Goal: Task Accomplishment & Management: Use online tool/utility

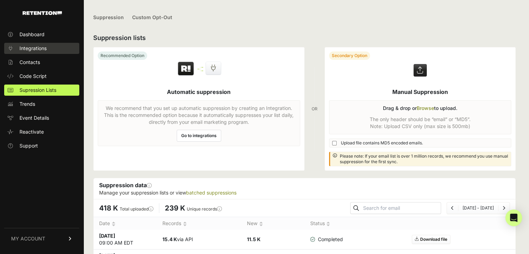
click at [38, 49] on span "Integrations" at bounding box center [32, 48] width 27 height 7
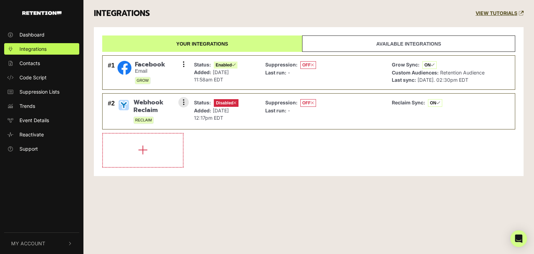
click at [153, 103] on span "Webhook Reclaim" at bounding box center [159, 106] width 50 height 15
click at [222, 101] on span "Disabled" at bounding box center [226, 103] width 25 height 8
click at [123, 104] on img at bounding box center [124, 105] width 13 height 13
click at [189, 101] on li "#2 Webhook Reclaim RECLAIM Settings Sync History Enable Check credentials Remov…" at bounding box center [308, 111] width 413 height 36
click at [185, 101] on button at bounding box center [183, 102] width 10 height 10
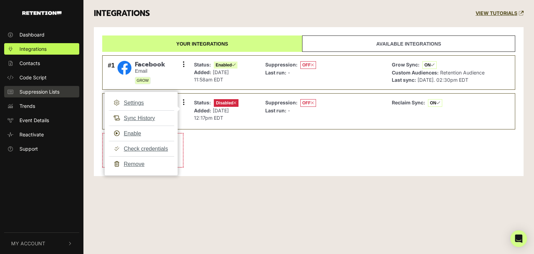
click at [39, 93] on span "Suppression Lists" at bounding box center [39, 91] width 40 height 7
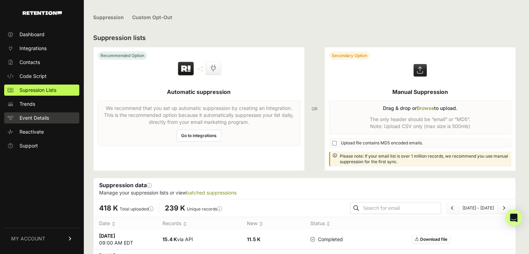
click at [36, 116] on span "Event Details" at bounding box center [34, 117] width 30 height 7
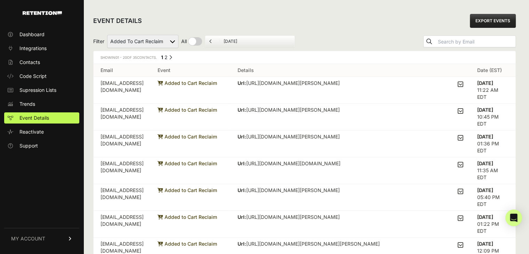
click at [156, 40] on select "Added to Cart Reclaim Checkout Started Reclaim Viewed Product Reclaim" at bounding box center [142, 41] width 71 height 13
select select "Checkout Started Reclaim"
click at [107, 35] on select "Added to Cart Reclaim Checkout Started Reclaim Viewed Product Reclaim" at bounding box center [142, 41] width 71 height 13
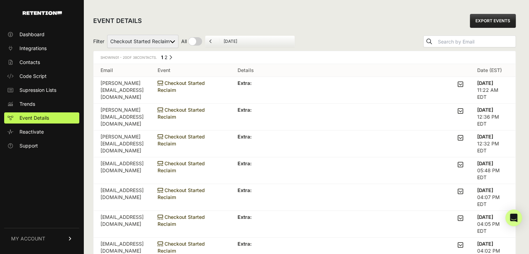
click at [463, 84] on icon at bounding box center [461, 84] width 6 height 6
click at [0, 0] on input "checkbox" at bounding box center [0, 0] width 0 height 0
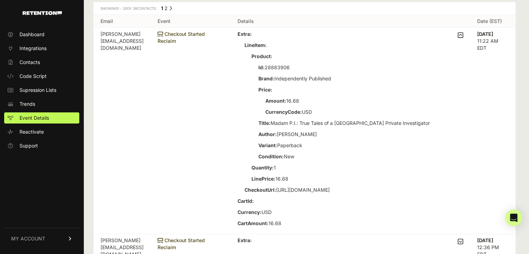
scroll to position [35, 0]
